Goal: Find specific page/section: Find specific page/section

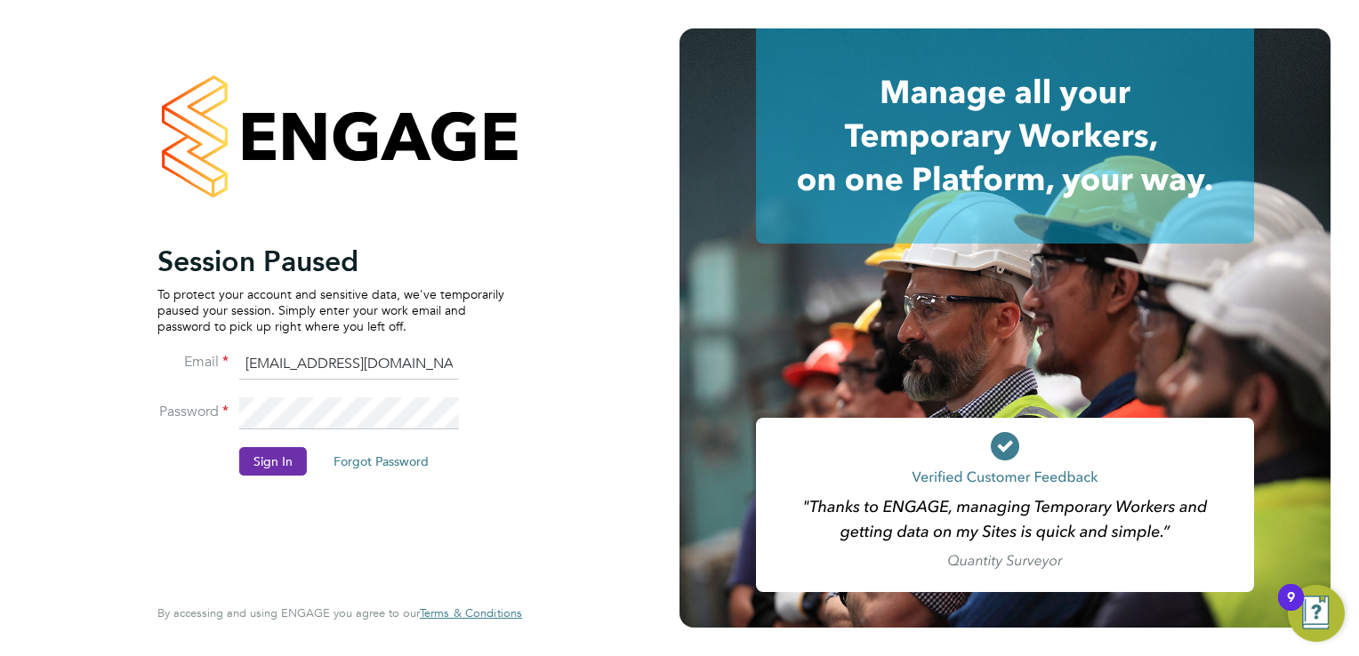
click at [294, 461] on button "Sign In" at bounding box center [273, 461] width 68 height 28
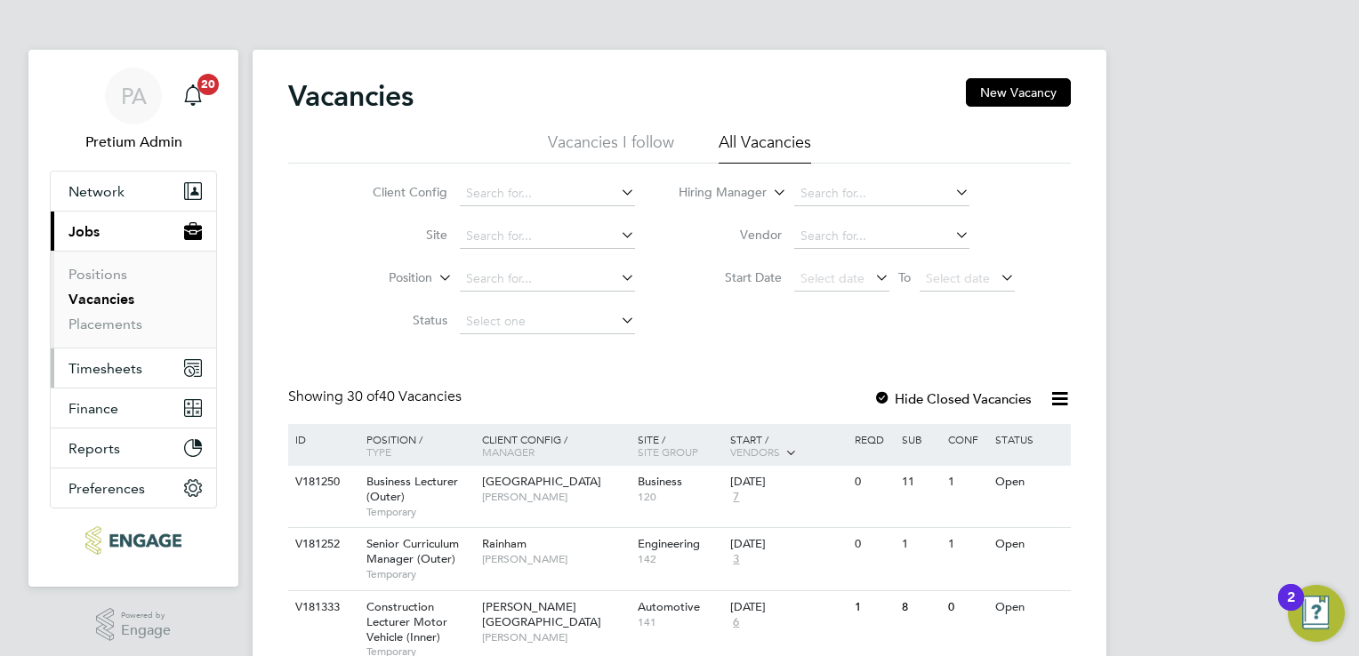
click at [116, 373] on span "Timesheets" at bounding box center [105, 368] width 74 height 17
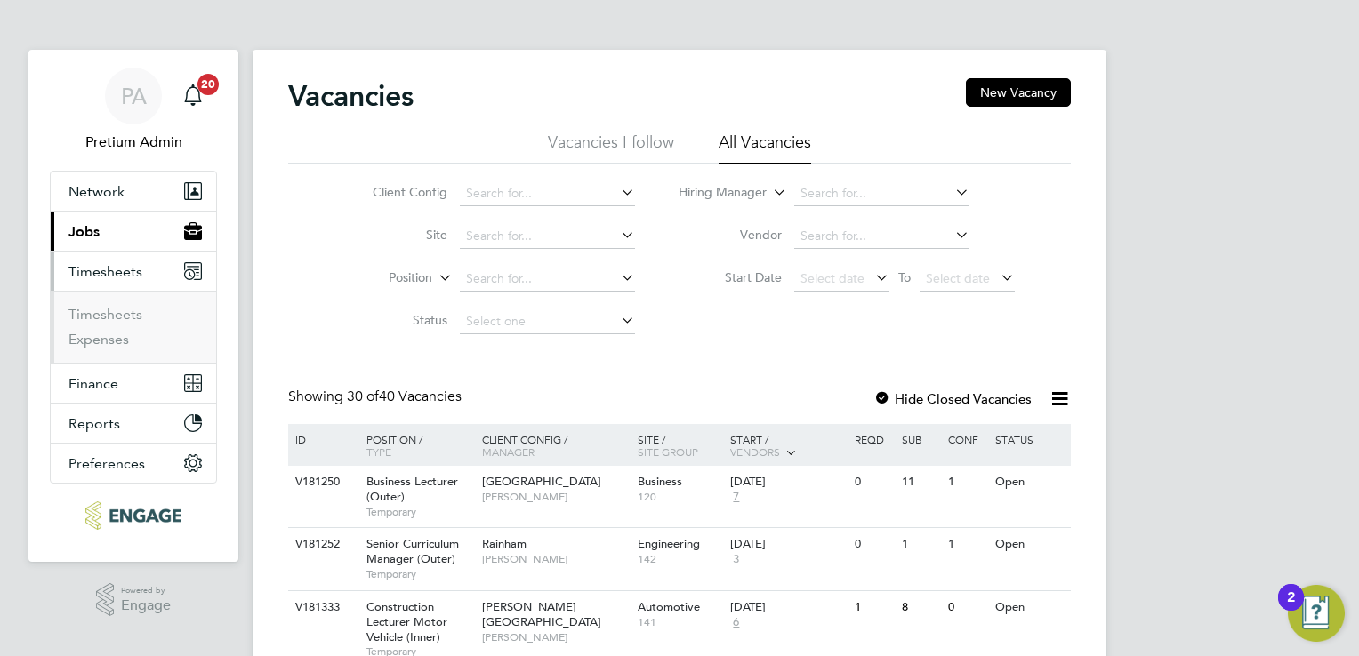
click at [118, 245] on button "Current page: Jobs" at bounding box center [133, 231] width 165 height 39
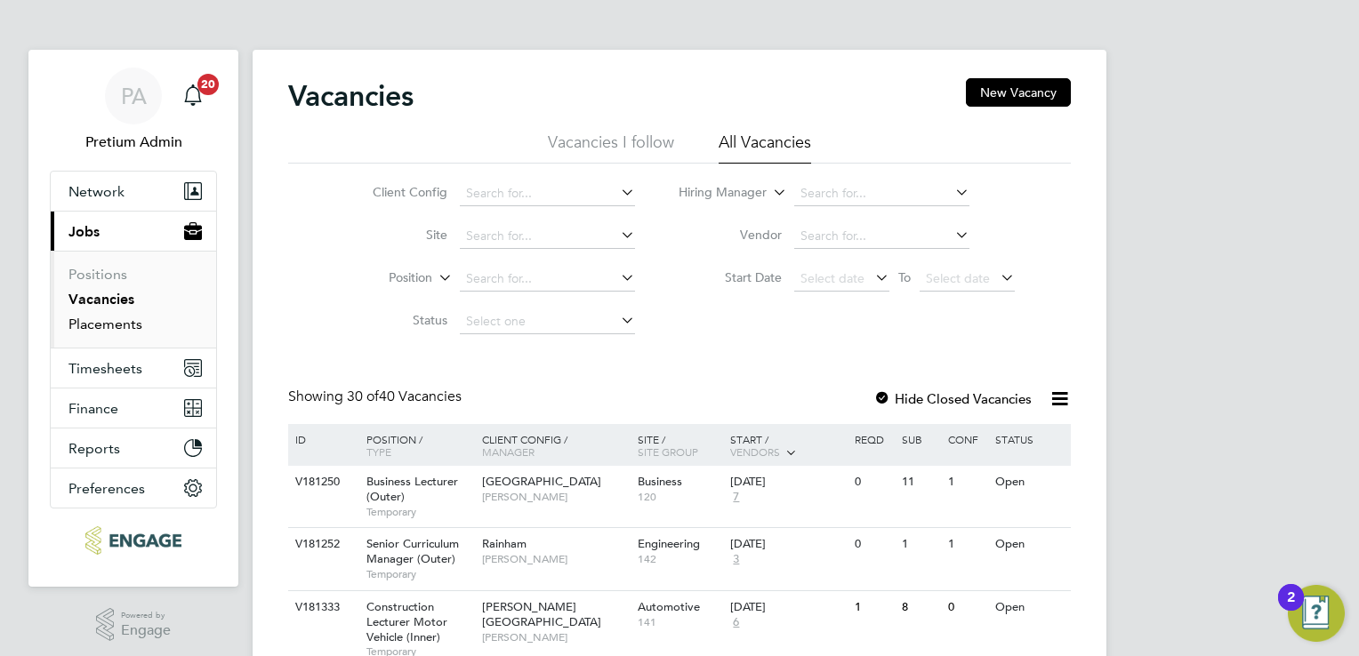
click at [96, 324] on link "Placements" at bounding box center [105, 324] width 74 height 17
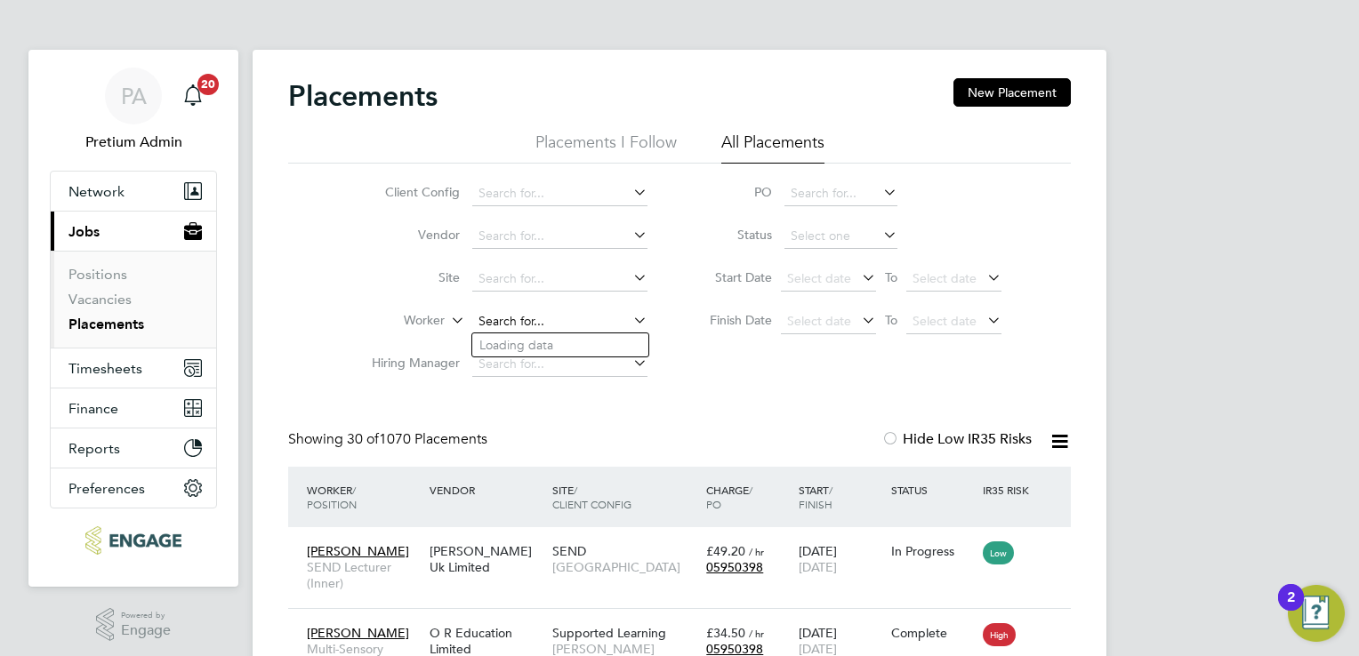
click at [523, 323] on input at bounding box center [559, 322] width 175 height 25
paste input "Josephine Collins"
type input "Josephine Collins"
click at [117, 196] on span "Network" at bounding box center [96, 191] width 56 height 17
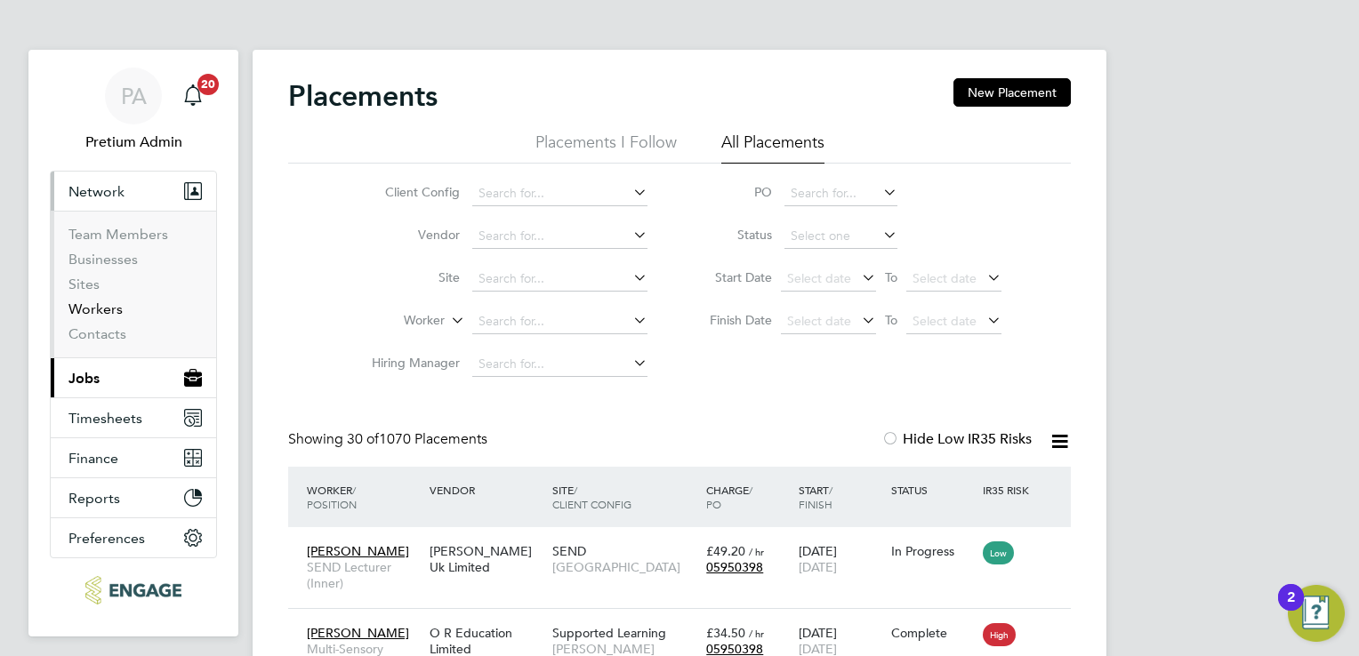
click at [79, 310] on link "Workers" at bounding box center [95, 309] width 54 height 17
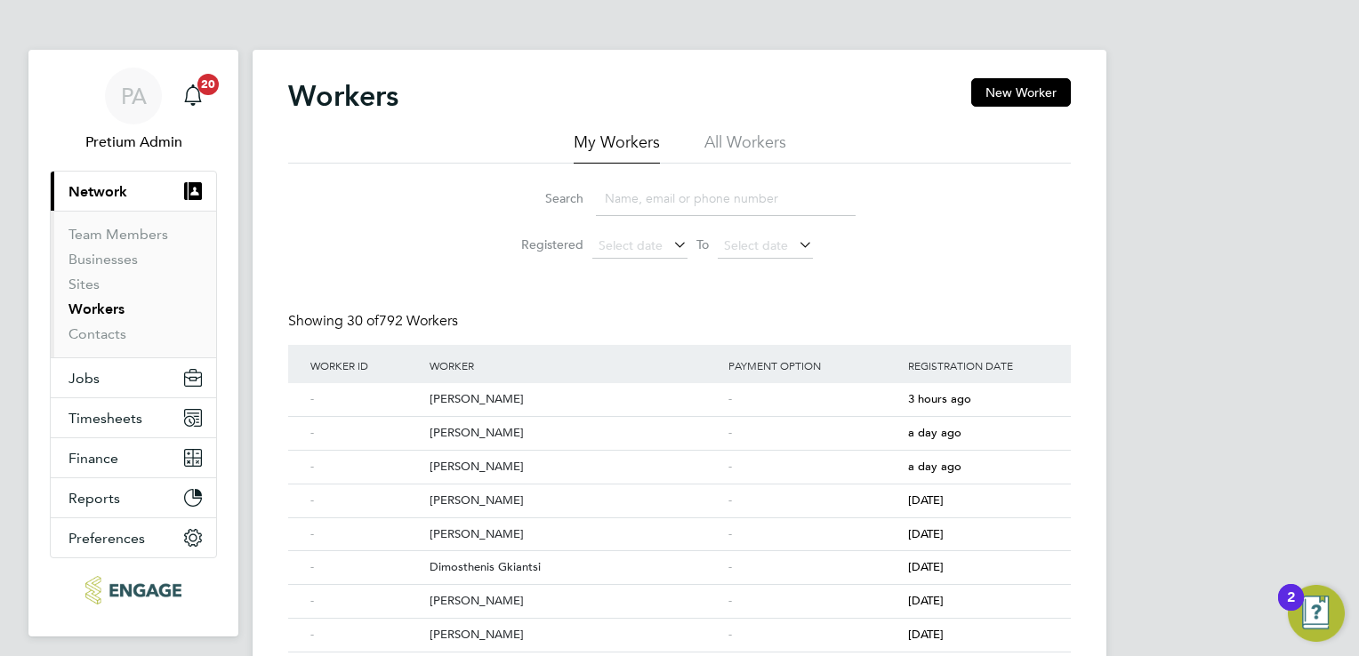
click at [715, 137] on li "All Workers" at bounding box center [745, 148] width 82 height 32
click at [680, 205] on input at bounding box center [726, 198] width 260 height 35
paste input "Josephine Collins"
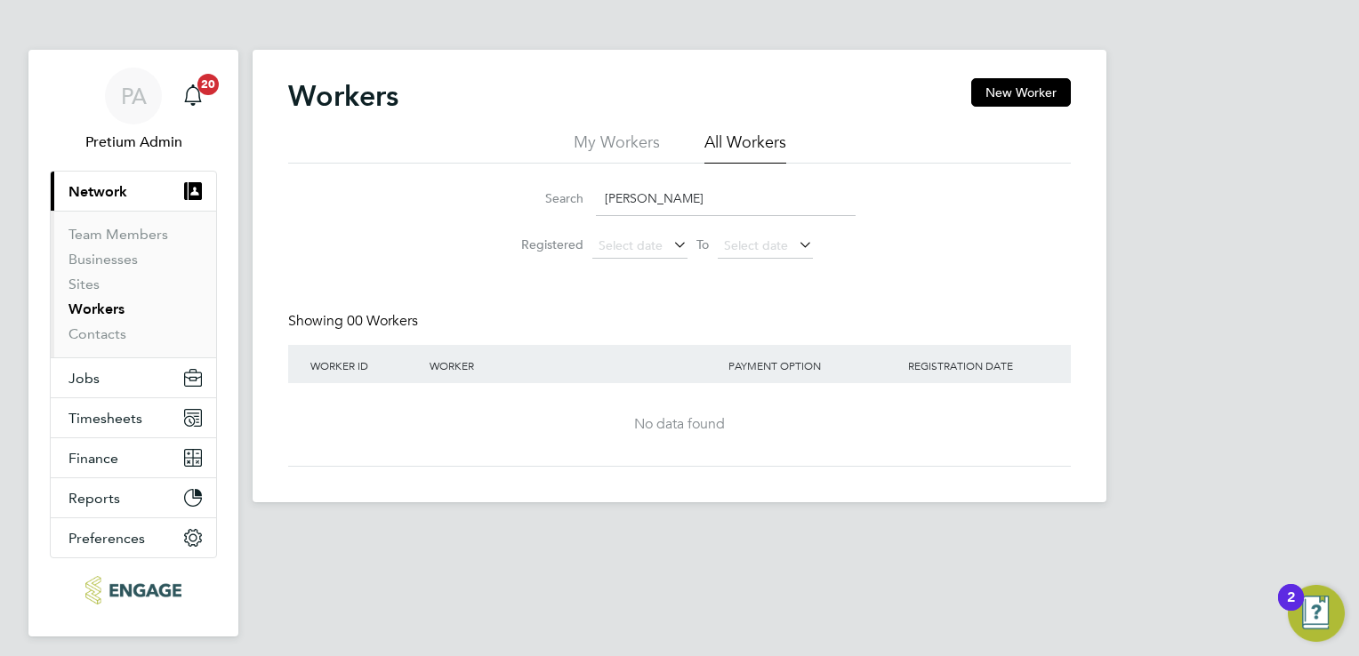
type input "Josephine Collins"
click at [121, 383] on button "Jobs" at bounding box center [133, 377] width 165 height 39
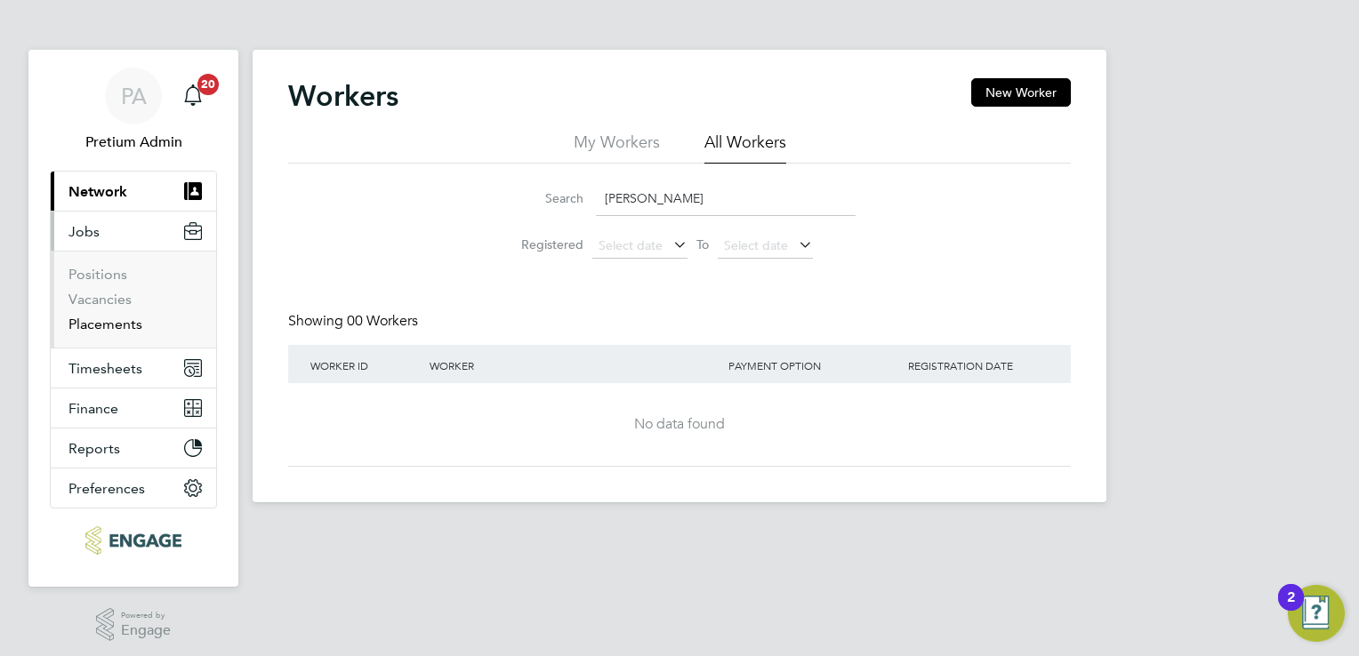
click at [102, 318] on link "Placements" at bounding box center [105, 324] width 74 height 17
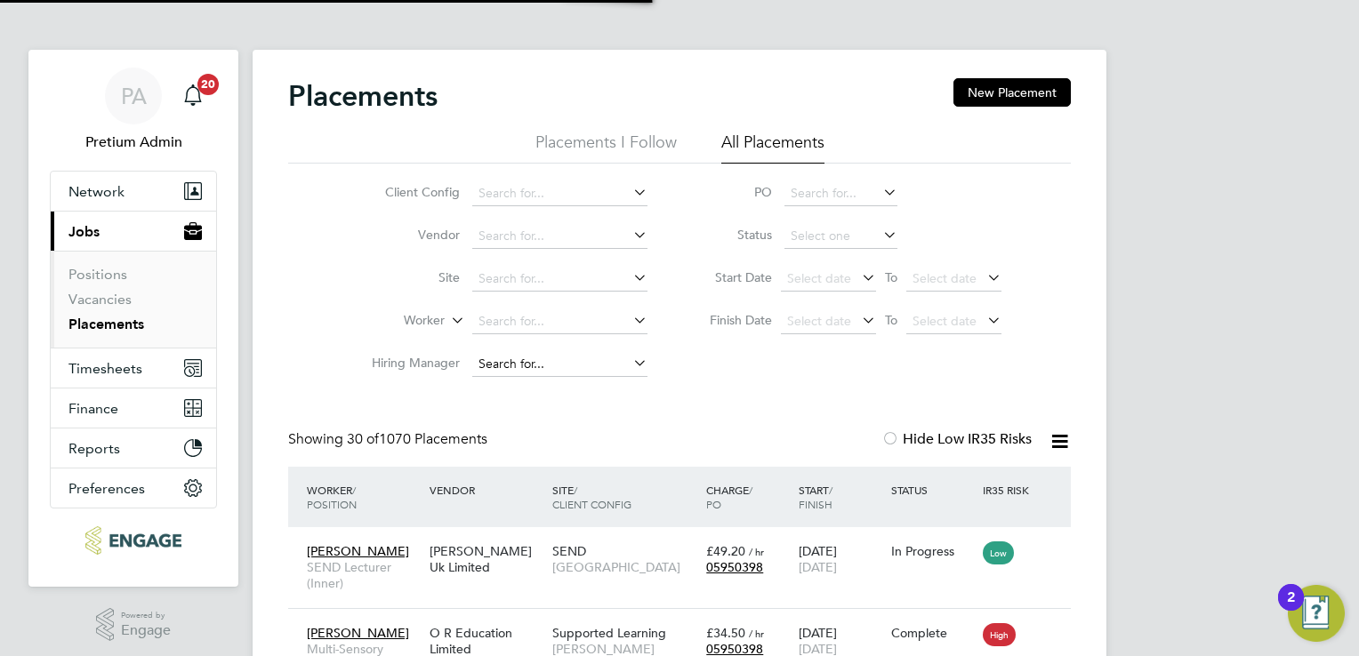
scroll to position [51, 155]
